Goal: Transaction & Acquisition: Purchase product/service

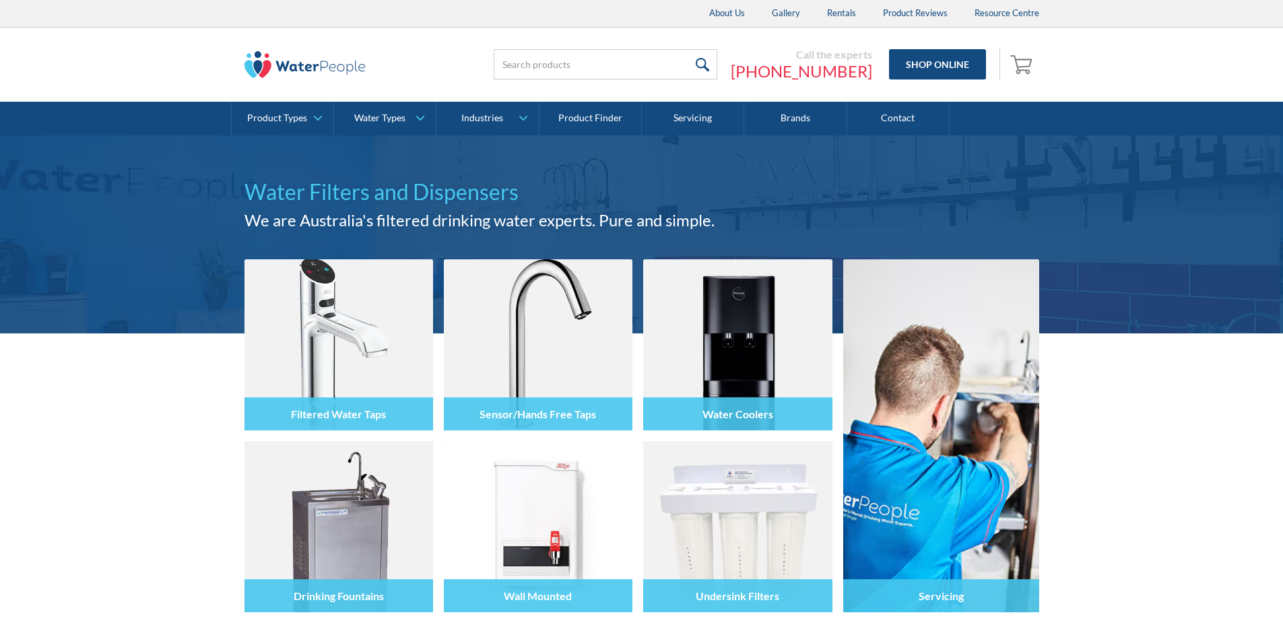
click at [618, 60] on input "search" at bounding box center [606, 64] width 224 height 30
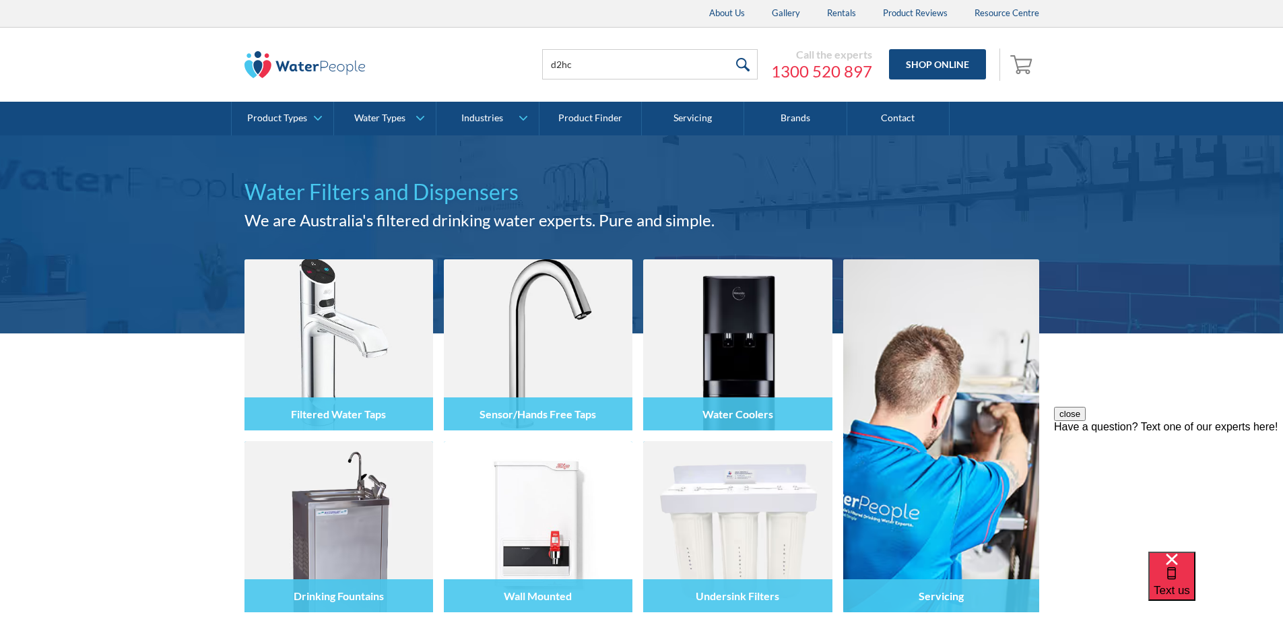
type input "d2hc"
click at [729, 49] on input "submit" at bounding box center [743, 64] width 29 height 30
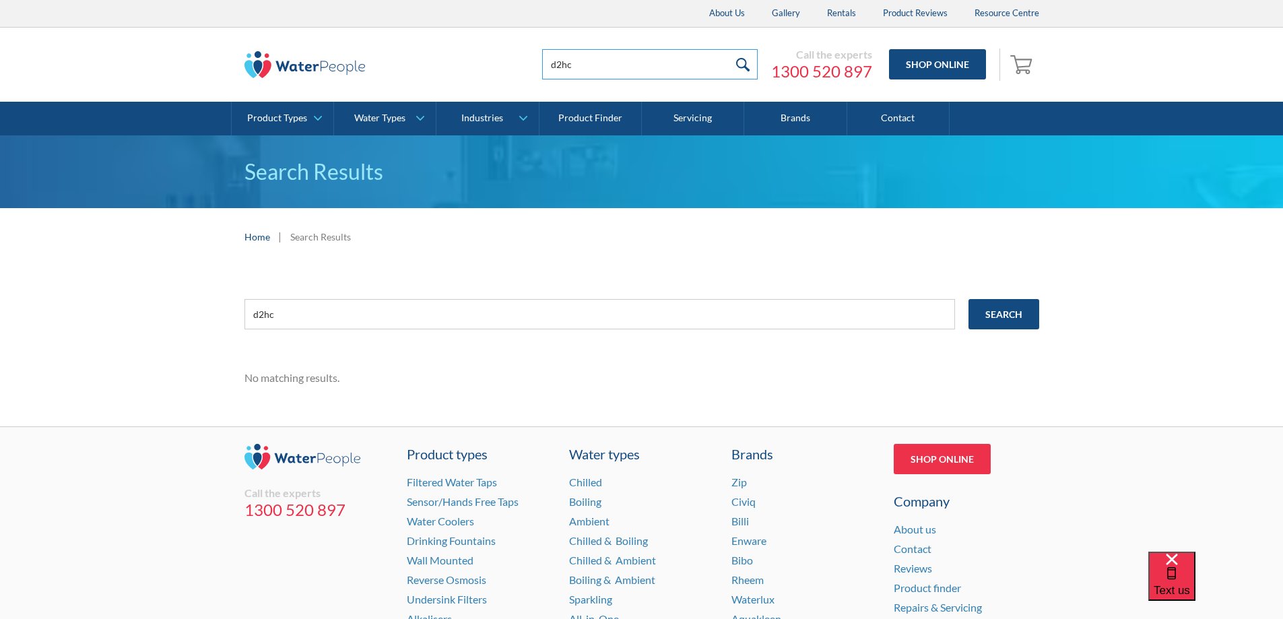
click at [628, 67] on input "d2hc" at bounding box center [650, 64] width 216 height 30
type input "d25c"
click at [729, 49] on input "submit" at bounding box center [743, 64] width 29 height 30
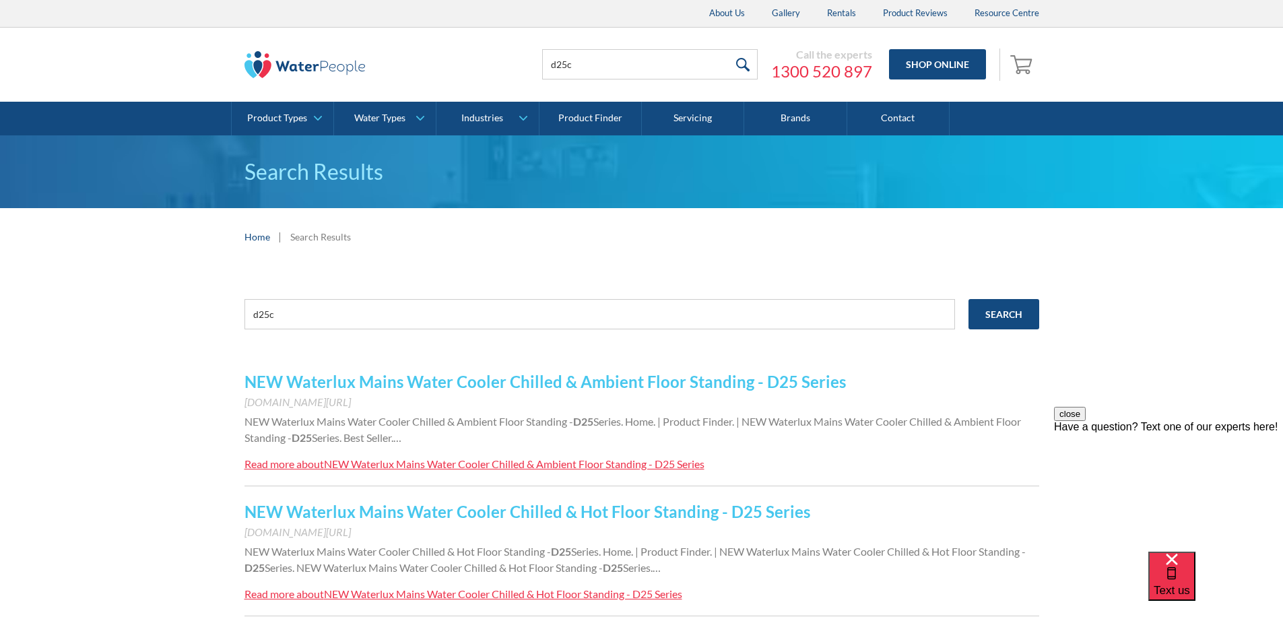
scroll to position [135, 0]
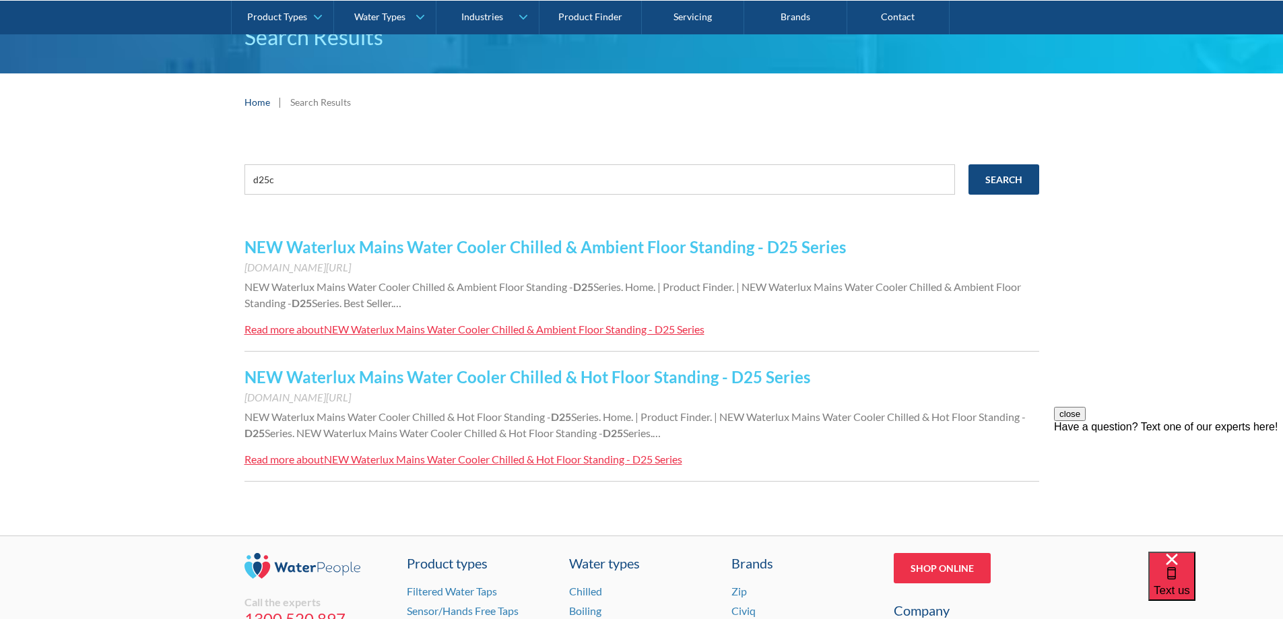
click at [572, 371] on link "NEW Waterlux Mains Water Cooler Chilled & Hot Floor Standing - D25 Series" at bounding box center [528, 377] width 566 height 20
click at [600, 237] on link "NEW Waterlux Mains Water Cooler Chilled & Ambient Floor Standing - D25 Series" at bounding box center [546, 247] width 602 height 20
